Goal: Find specific page/section: Find specific page/section

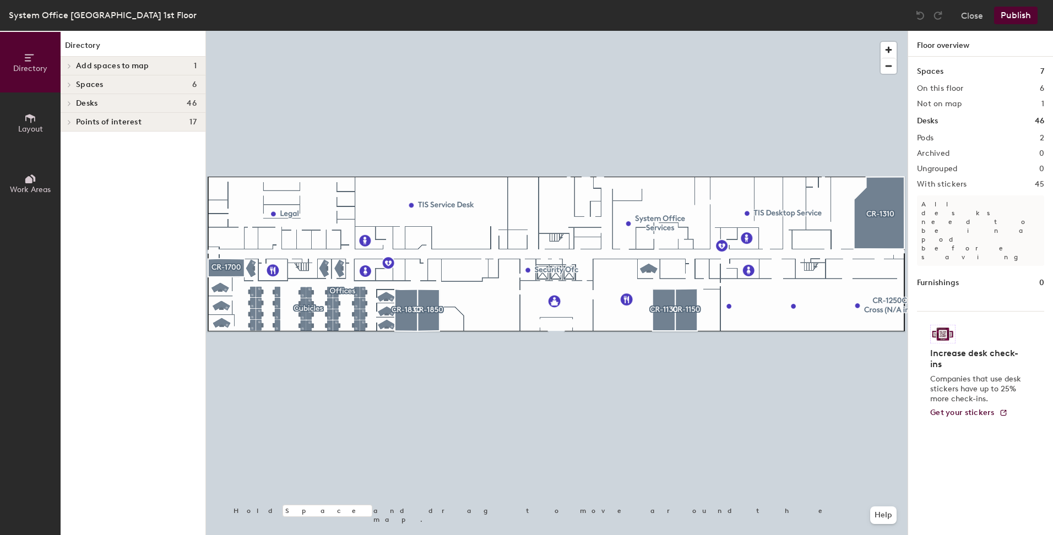
click at [111, 99] on h4 "Desks 46" at bounding box center [136, 103] width 121 height 9
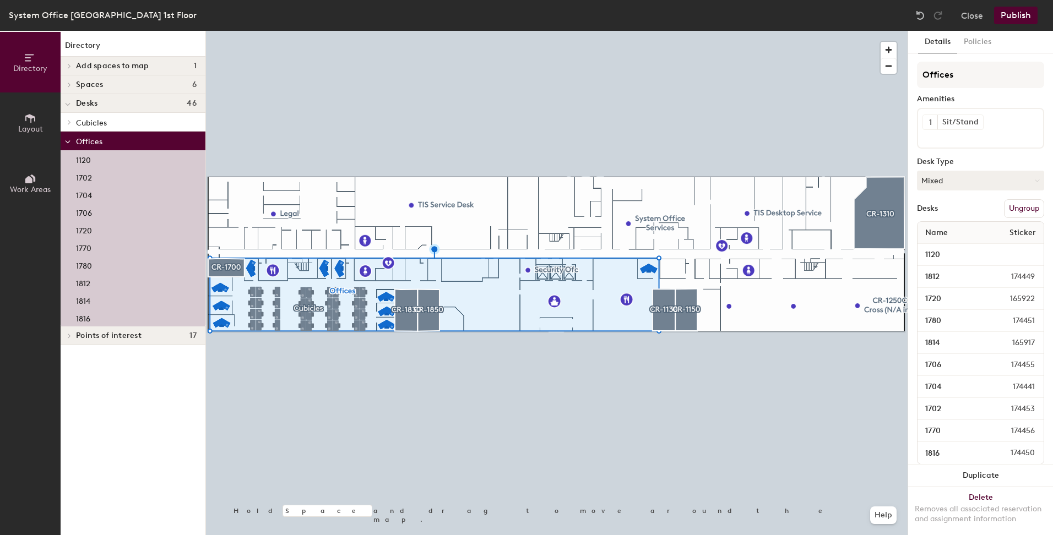
click at [116, 171] on div "1702" at bounding box center [133, 177] width 145 height 18
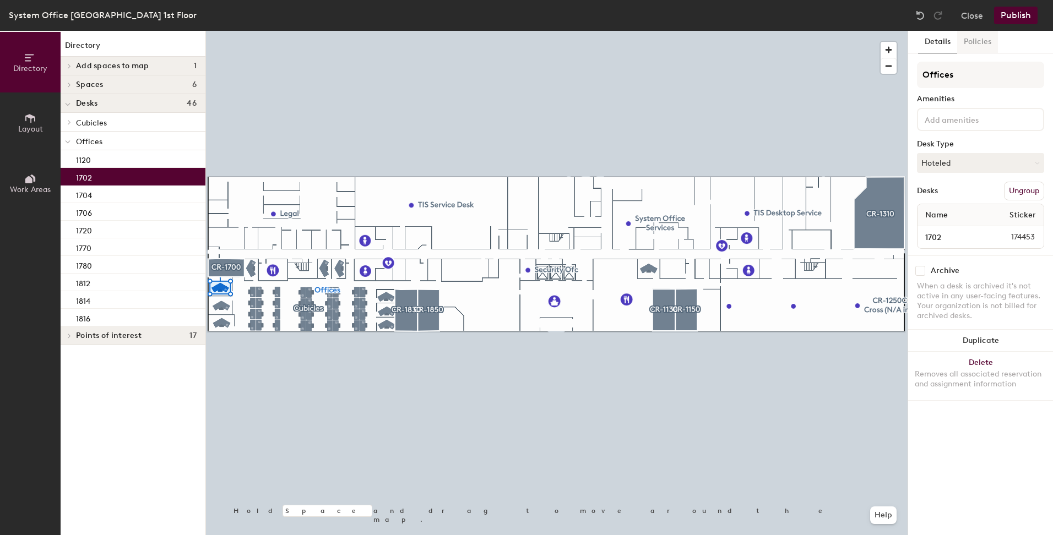
click at [967, 46] on button "Policies" at bounding box center [977, 42] width 41 height 23
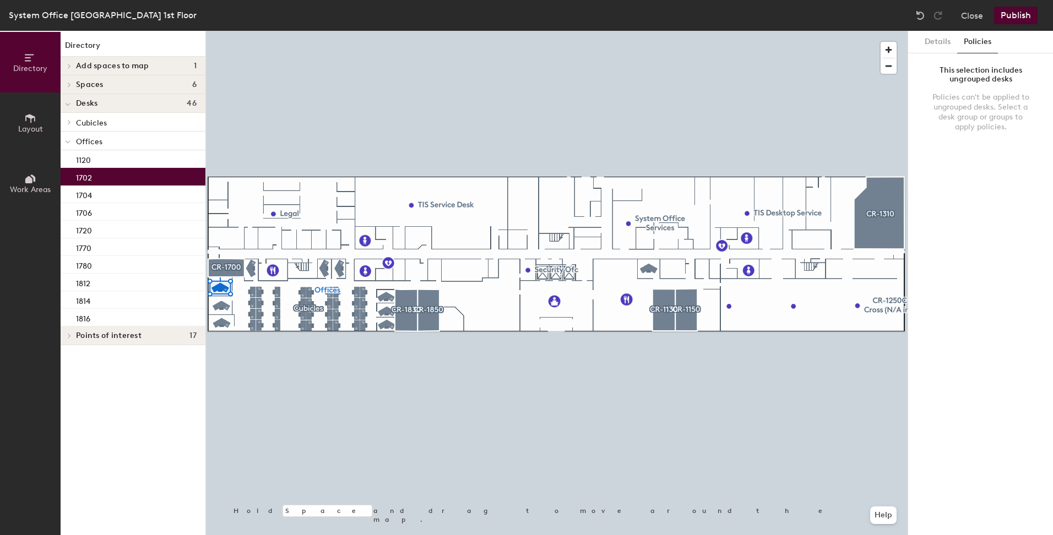
click at [934, 55] on div "Details Policies This selection includes ungrouped desks Policies can't be appl…" at bounding box center [980, 283] width 145 height 505
click at [965, 20] on button "Close" at bounding box center [972, 16] width 22 height 18
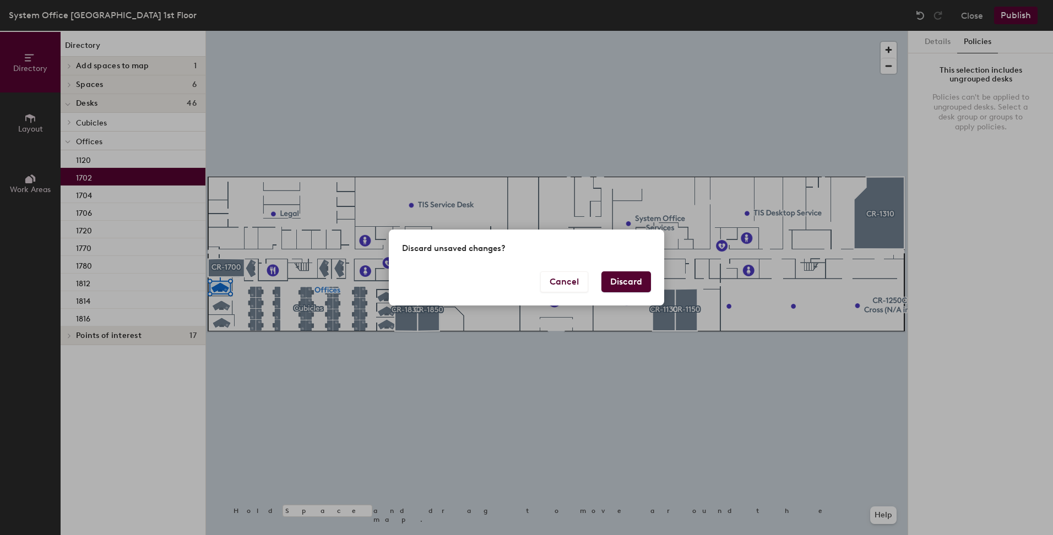
click at [636, 278] on button "Discard" at bounding box center [627, 282] width 50 height 21
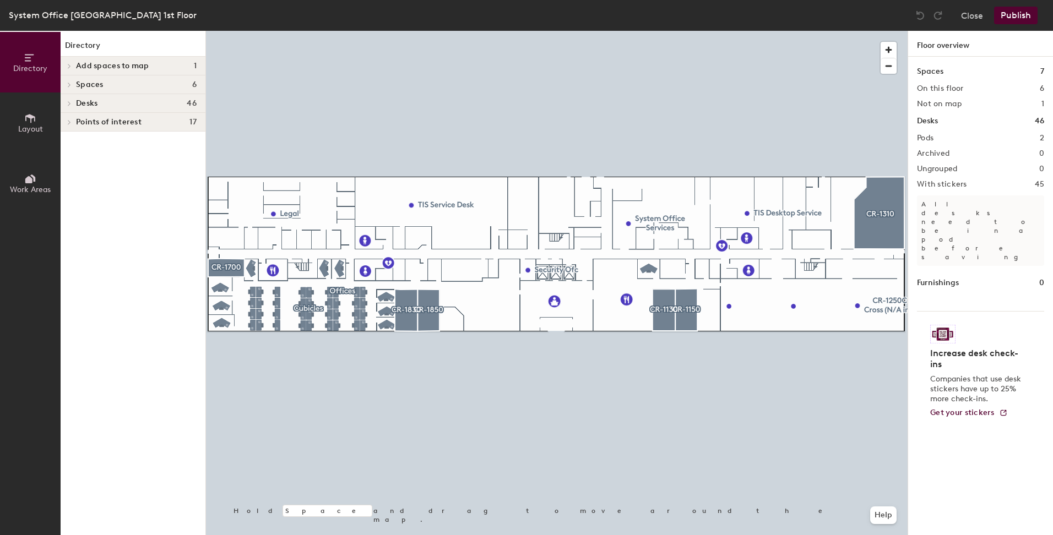
click at [150, 111] on div "Desks 46" at bounding box center [133, 103] width 145 height 19
click at [141, 144] on p "Offices" at bounding box center [136, 141] width 121 height 14
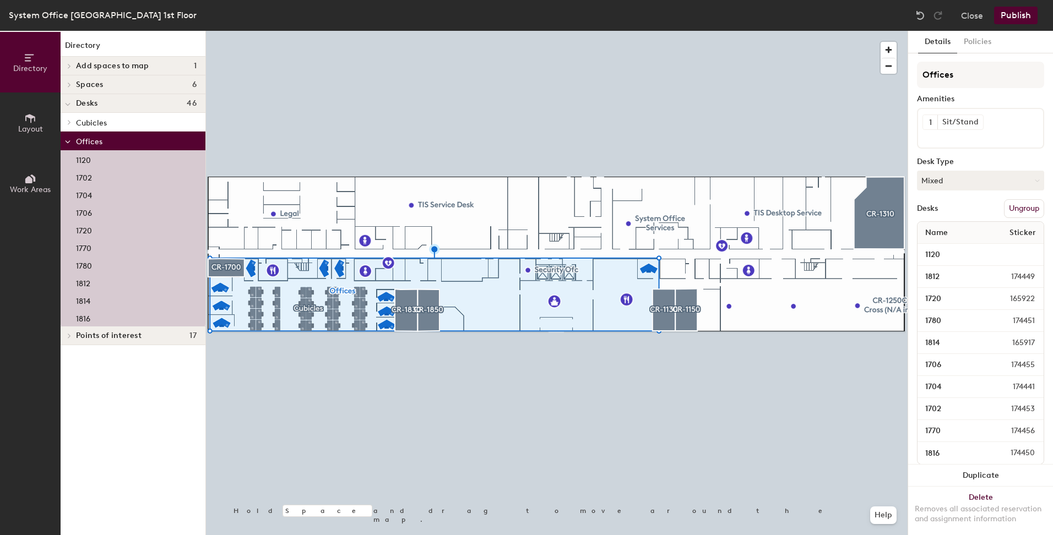
click at [111, 123] on p "Cubicles" at bounding box center [136, 122] width 121 height 14
